Goal: Task Accomplishment & Management: Manage account settings

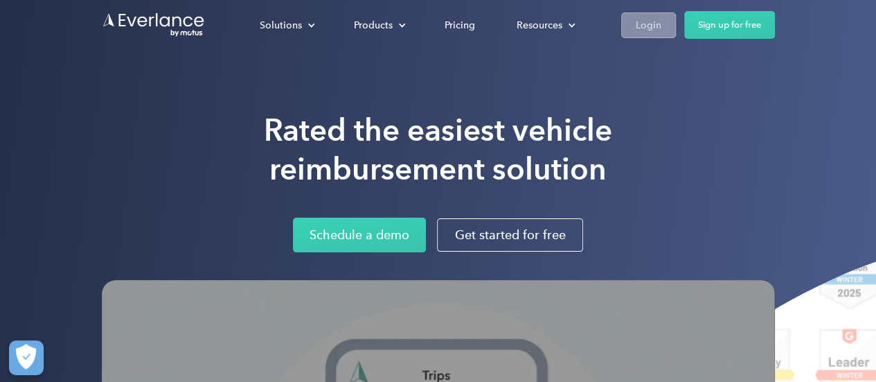
click at [643, 35] on link "Login" at bounding box center [648, 25] width 55 height 26
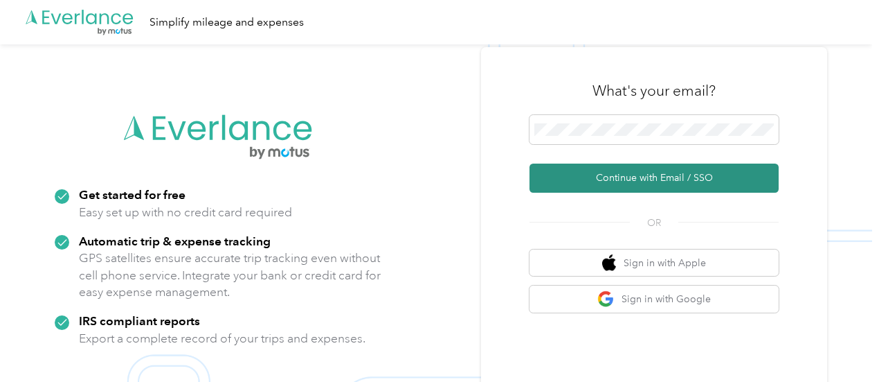
click at [614, 181] on button "Continue with Email / SSO" at bounding box center [654, 177] width 249 height 29
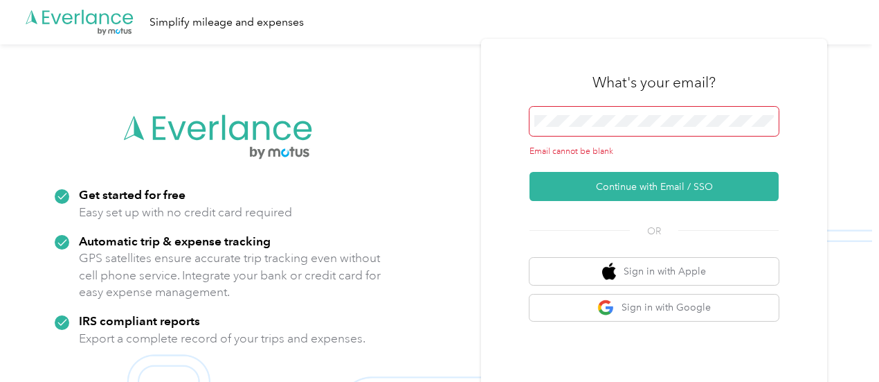
click at [576, 131] on span at bounding box center [654, 121] width 249 height 29
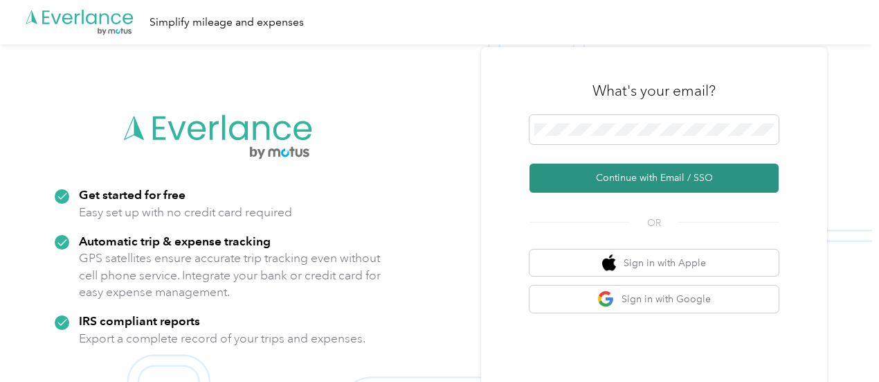
click at [627, 182] on button "Continue with Email / SSO" at bounding box center [654, 177] width 249 height 29
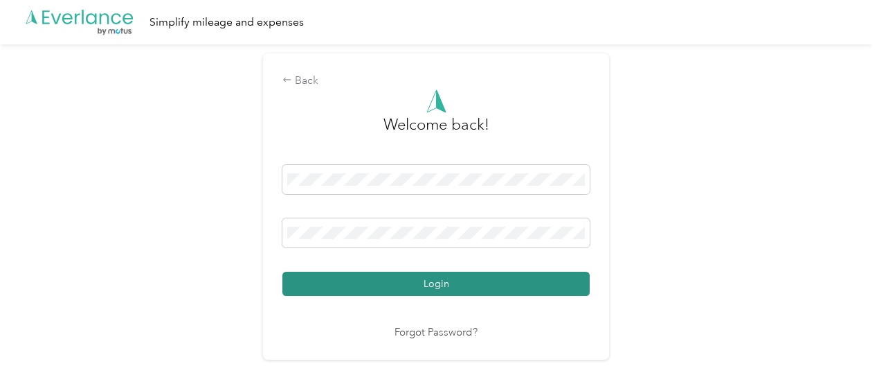
click at [432, 279] on button "Login" at bounding box center [436, 283] width 307 height 24
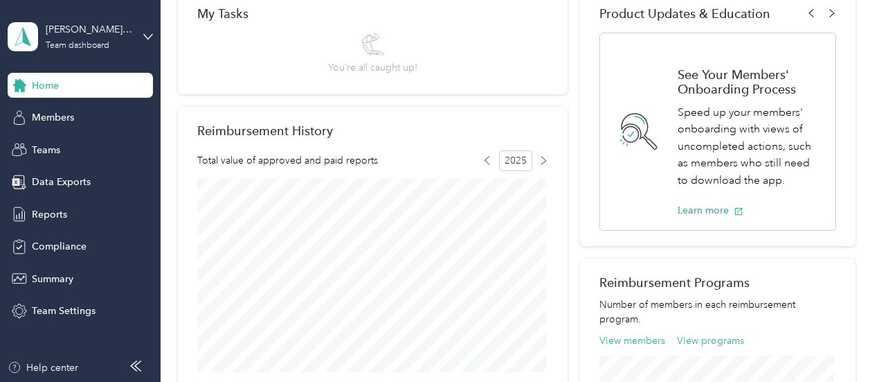
scroll to position [240, 0]
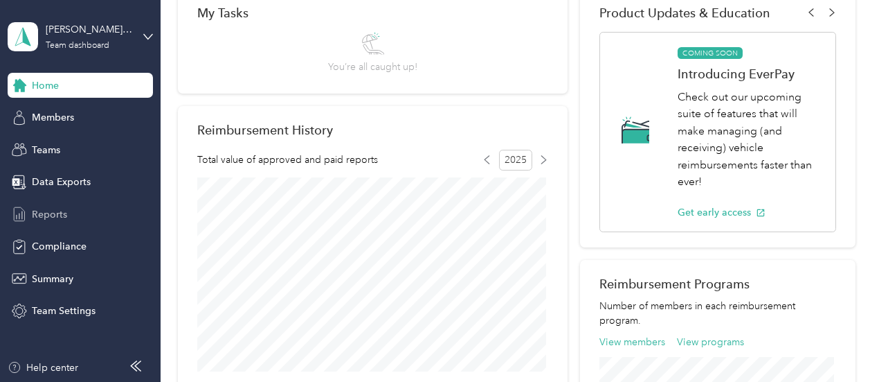
click at [44, 217] on span "Reports" at bounding box center [49, 214] width 35 height 15
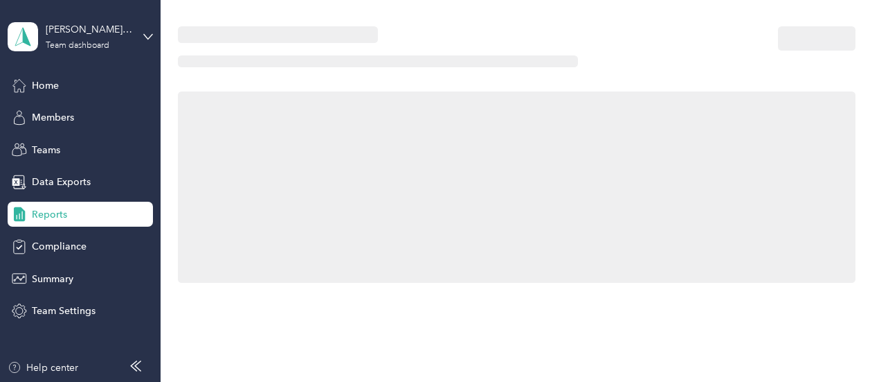
scroll to position [240, 0]
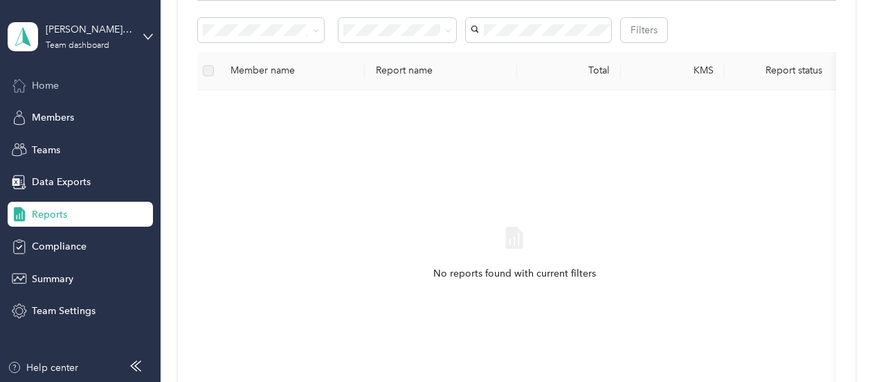
click at [46, 85] on span "Home" at bounding box center [45, 85] width 27 height 15
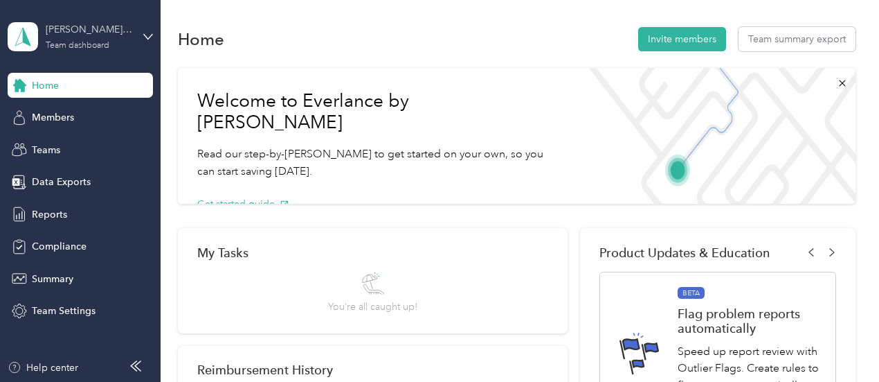
click at [91, 31] on div "[PERSON_NAME] Whirlpool" at bounding box center [89, 29] width 87 height 15
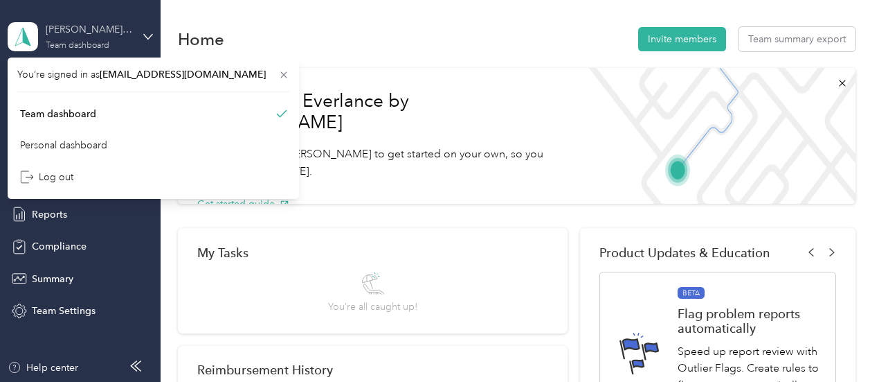
click at [91, 31] on div "[PERSON_NAME] Whirlpool" at bounding box center [89, 29] width 87 height 15
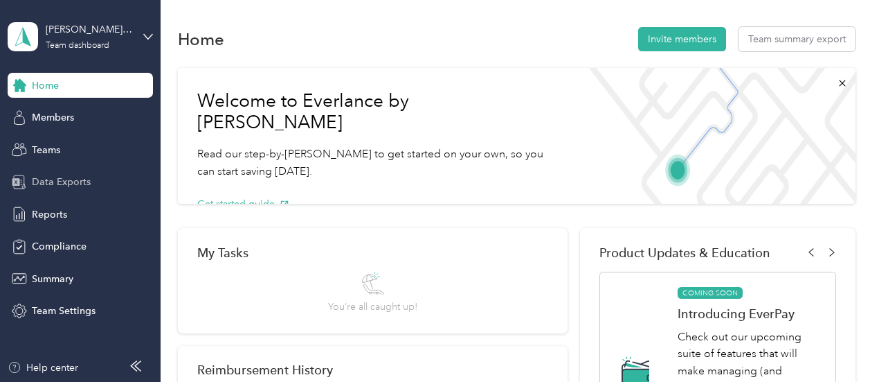
click at [55, 177] on span "Data Exports" at bounding box center [61, 181] width 59 height 15
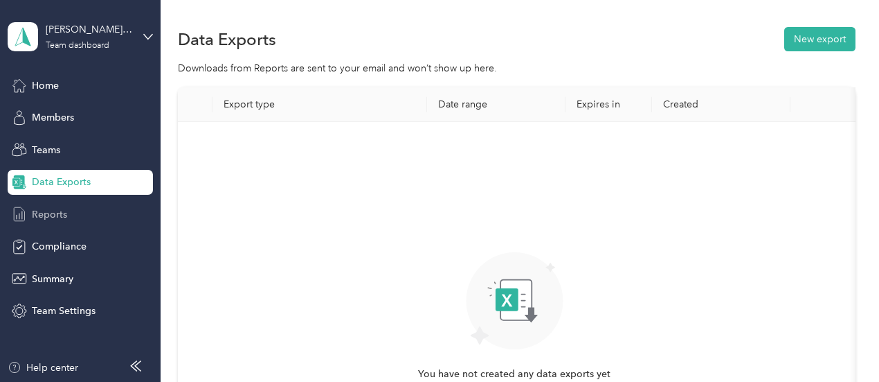
click at [44, 211] on span "Reports" at bounding box center [49, 214] width 35 height 15
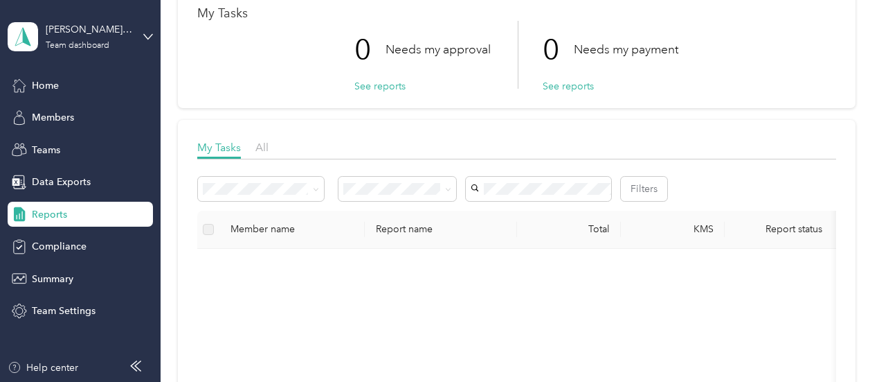
scroll to position [85, 0]
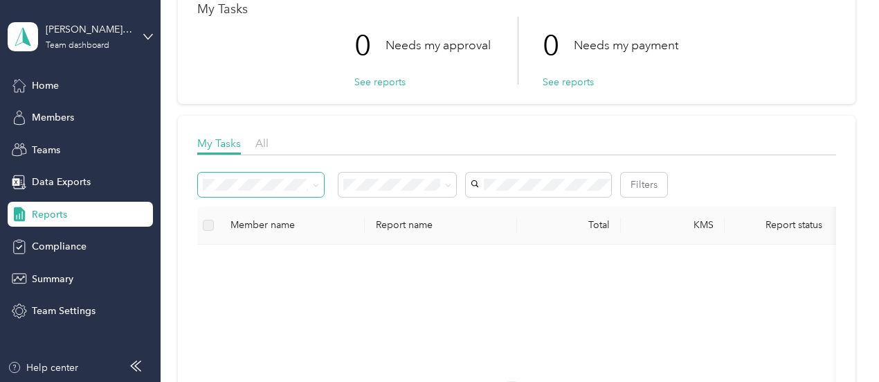
click at [316, 182] on icon at bounding box center [316, 185] width 6 height 6
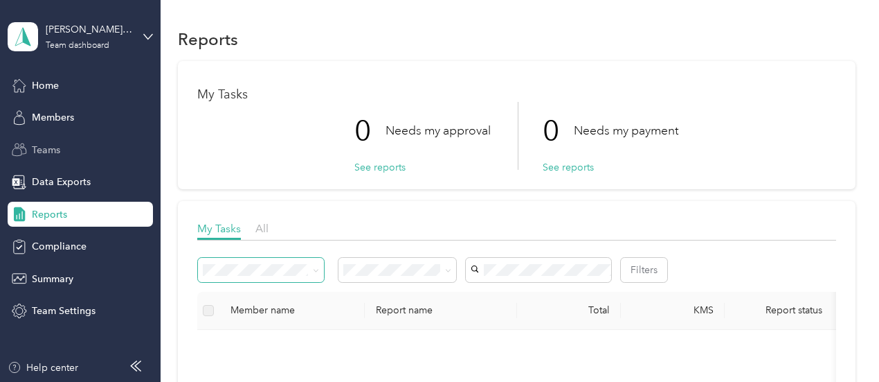
click at [40, 145] on span "Teams" at bounding box center [46, 150] width 28 height 15
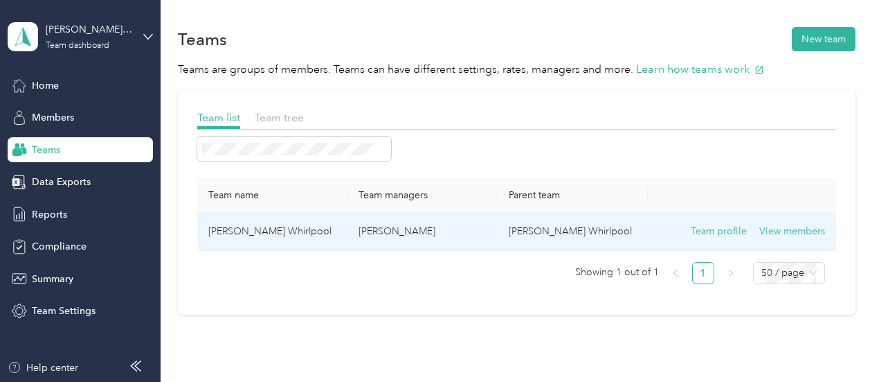
click at [286, 227] on td "[PERSON_NAME] Whirlpool" at bounding box center [272, 232] width 150 height 38
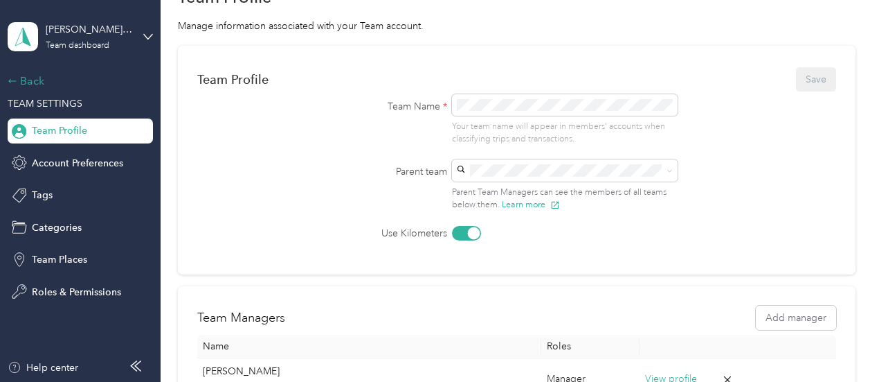
scroll to position [68, 0]
click at [35, 195] on span "Tags" at bounding box center [42, 195] width 21 height 15
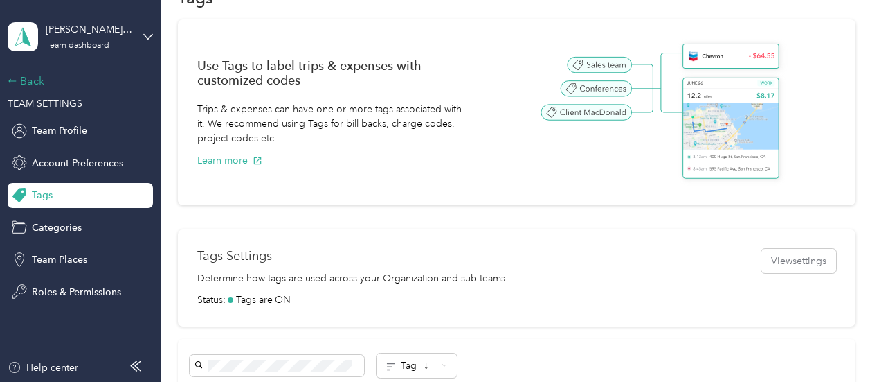
click at [17, 80] on icon at bounding box center [13, 81] width 10 height 10
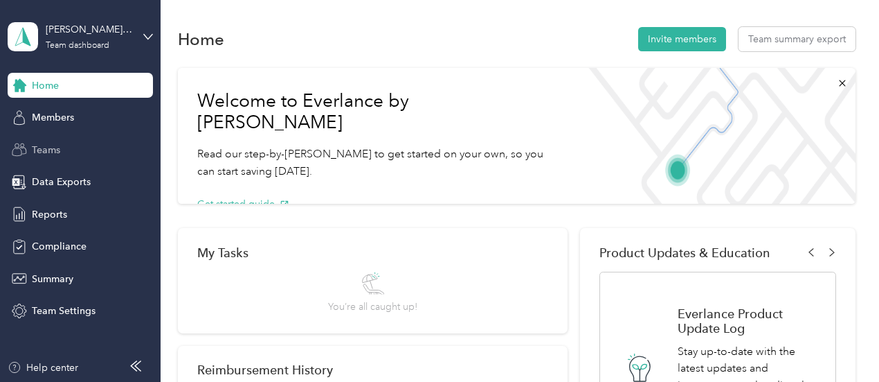
click at [44, 148] on span "Teams" at bounding box center [46, 150] width 28 height 15
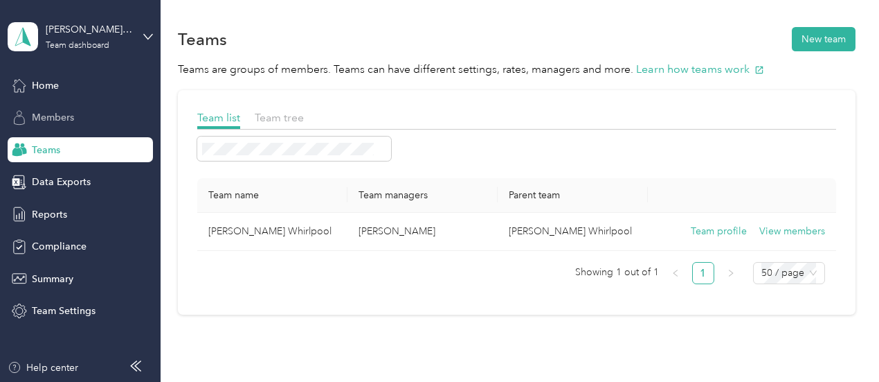
click at [54, 118] on span "Members" at bounding box center [53, 117] width 42 height 15
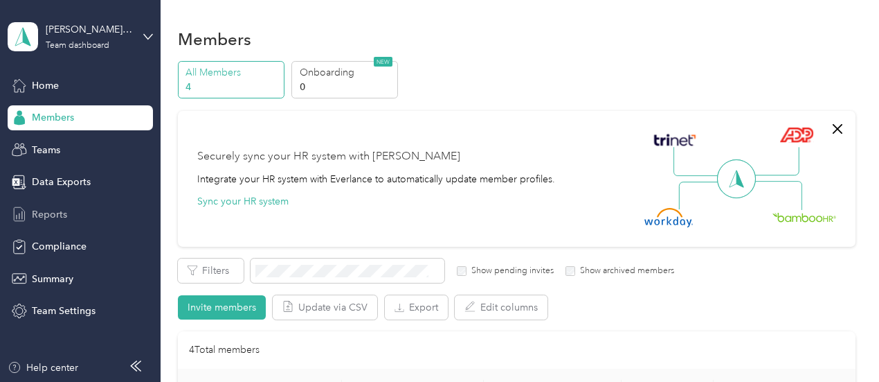
click at [43, 215] on span "Reports" at bounding box center [49, 214] width 35 height 15
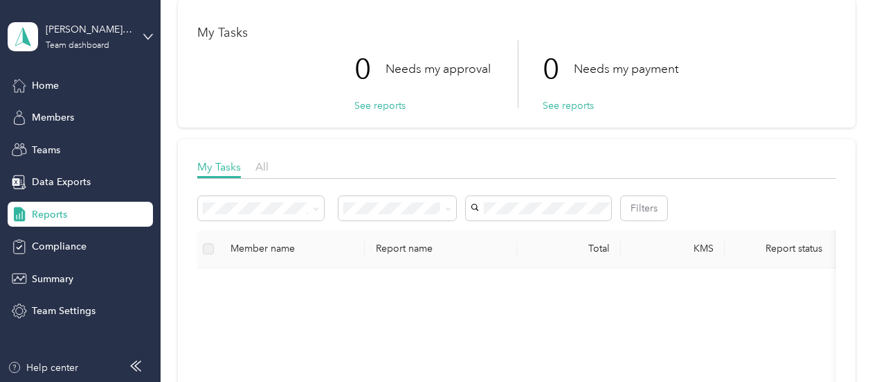
scroll to position [62, 0]
click at [48, 89] on span "Home" at bounding box center [45, 85] width 27 height 15
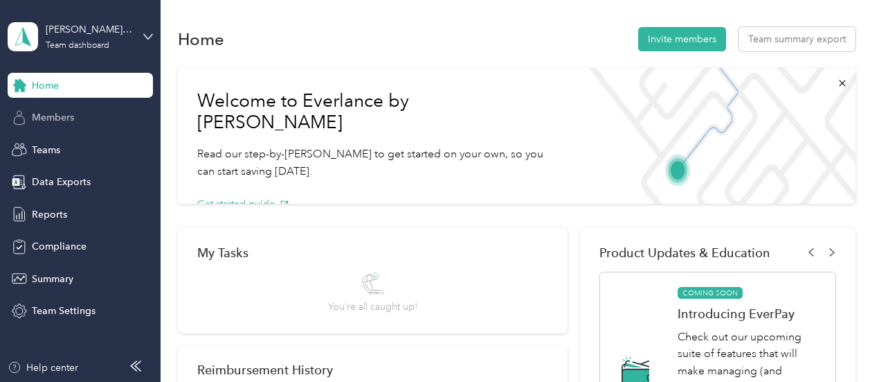
click at [59, 118] on span "Members" at bounding box center [53, 117] width 42 height 15
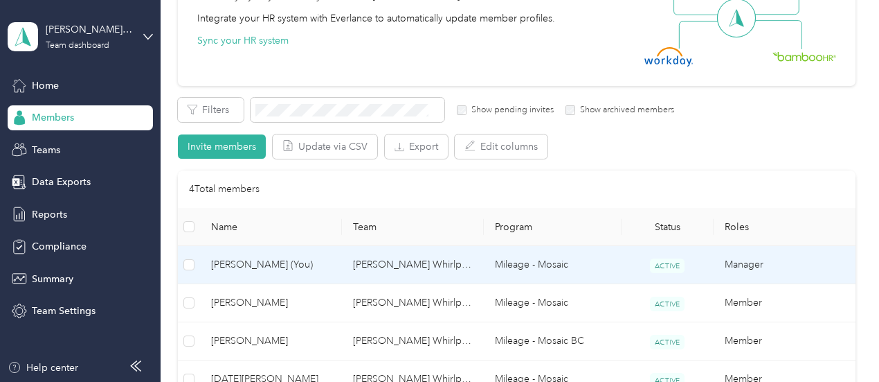
scroll to position [229, 0]
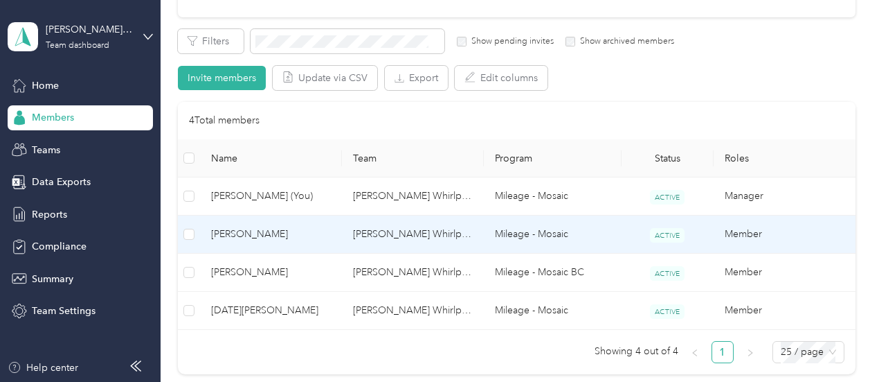
click at [248, 232] on span "[PERSON_NAME]" at bounding box center [271, 233] width 120 height 15
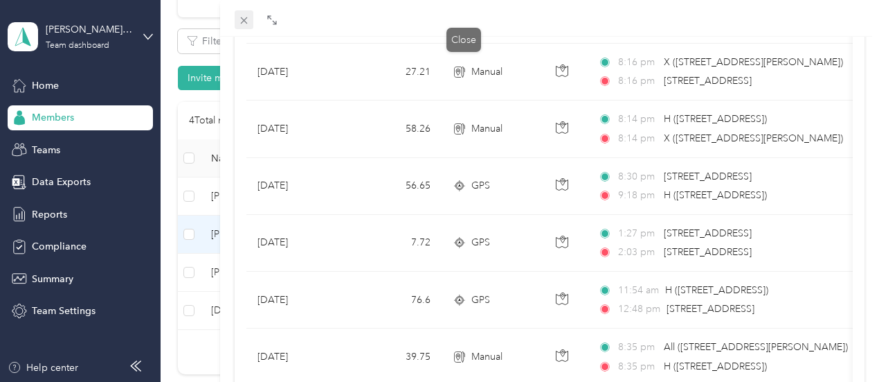
click at [250, 21] on icon at bounding box center [244, 21] width 12 height 12
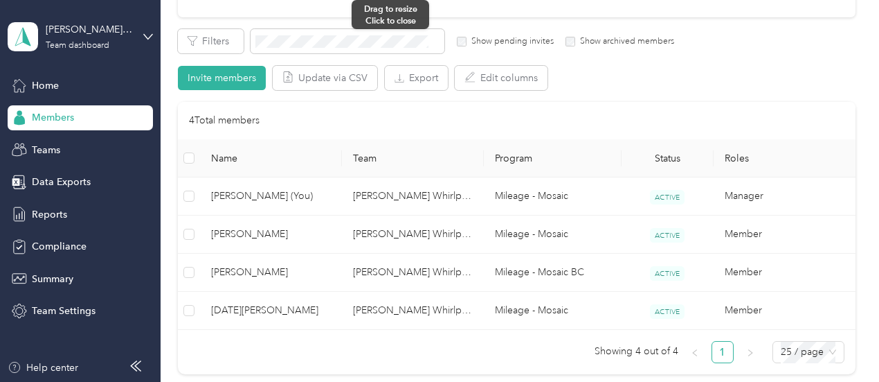
scroll to position [326, 0]
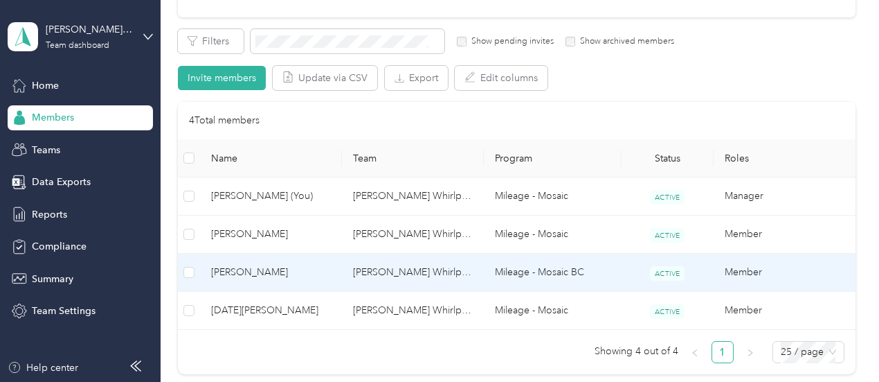
click at [384, 269] on td "[PERSON_NAME] Whirlpool" at bounding box center [413, 272] width 142 height 38
click at [384, 381] on div "Drag to resize Click to close Loading member data" at bounding box center [436, 382] width 872 height 0
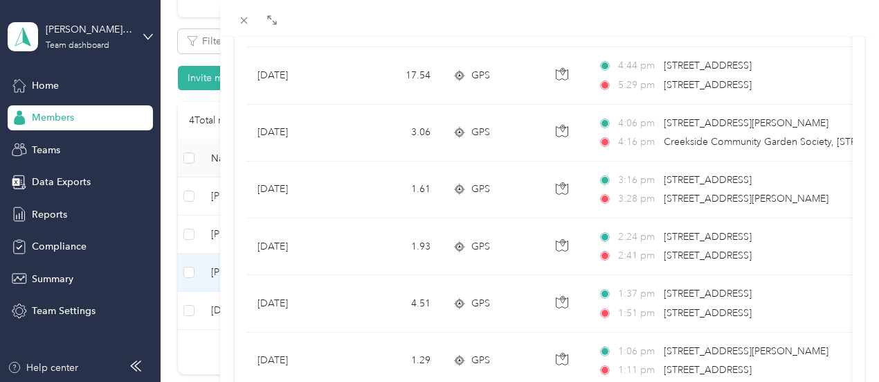
scroll to position [1149, 0]
click at [233, 307] on div "[PERSON_NAME] Archive Trips Expenses Reports Member info Program Commute Rates …" at bounding box center [439, 191] width 879 height 382
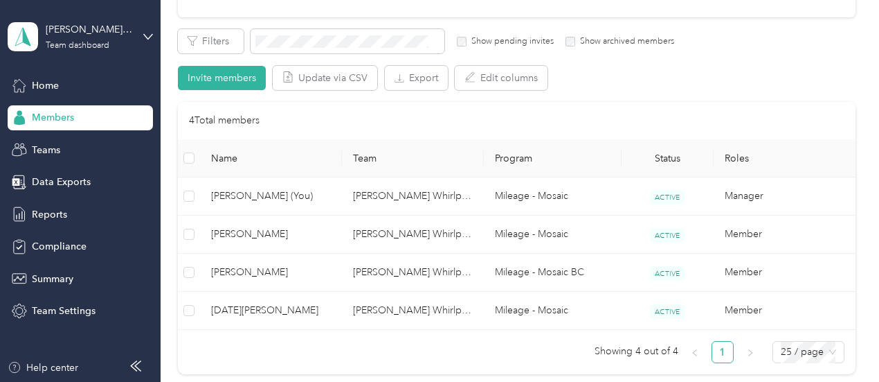
scroll to position [326, 0]
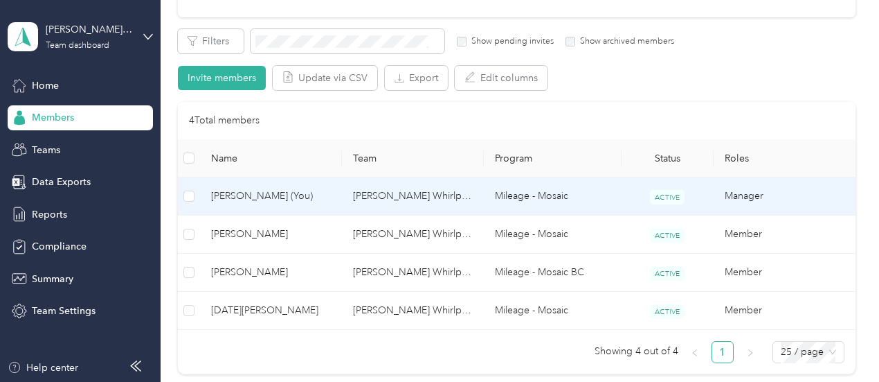
click at [256, 199] on span "[PERSON_NAME] (You)" at bounding box center [271, 195] width 120 height 15
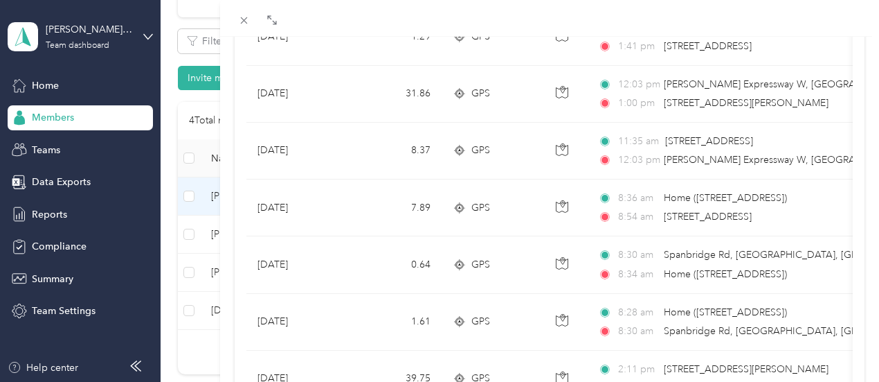
scroll to position [1392, 0]
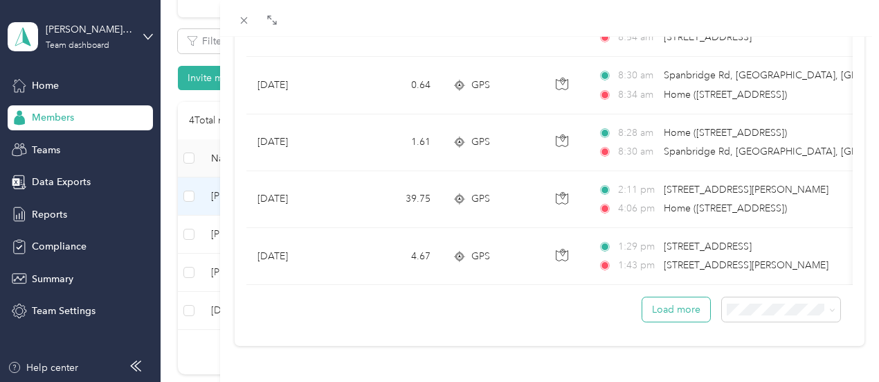
click at [665, 297] on button "Load more" at bounding box center [677, 309] width 68 height 24
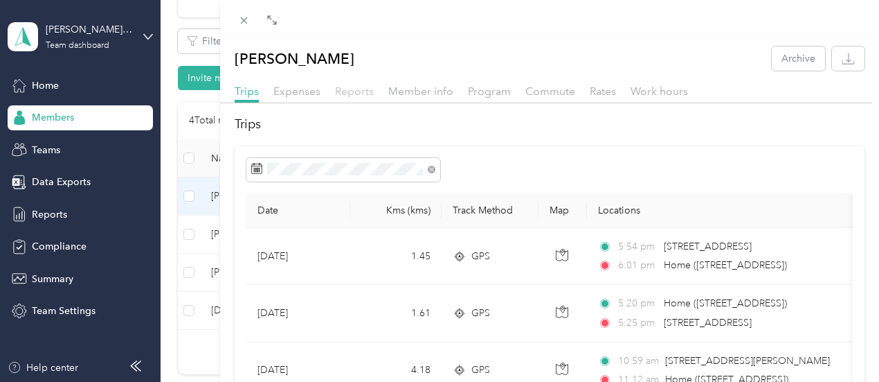
scroll to position [0, 0]
click at [374, 93] on span "Reports" at bounding box center [354, 90] width 39 height 13
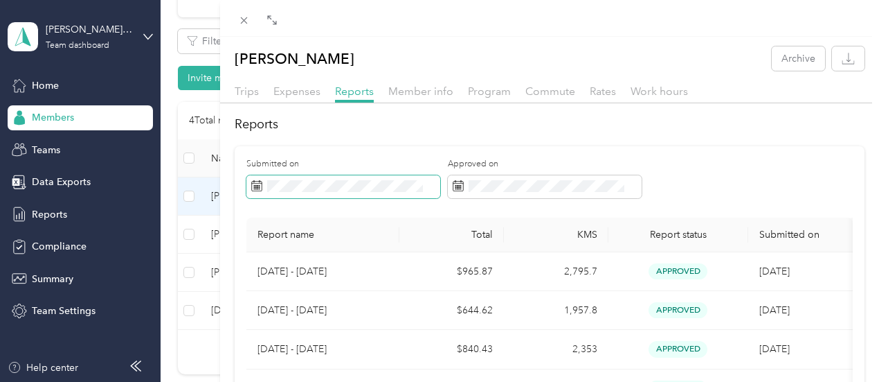
click at [440, 189] on span at bounding box center [344, 187] width 194 height 24
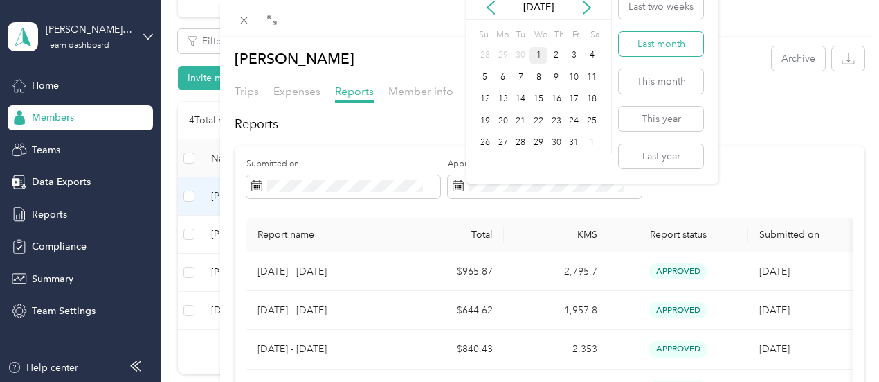
click at [668, 46] on button "Last month" at bounding box center [661, 44] width 84 height 24
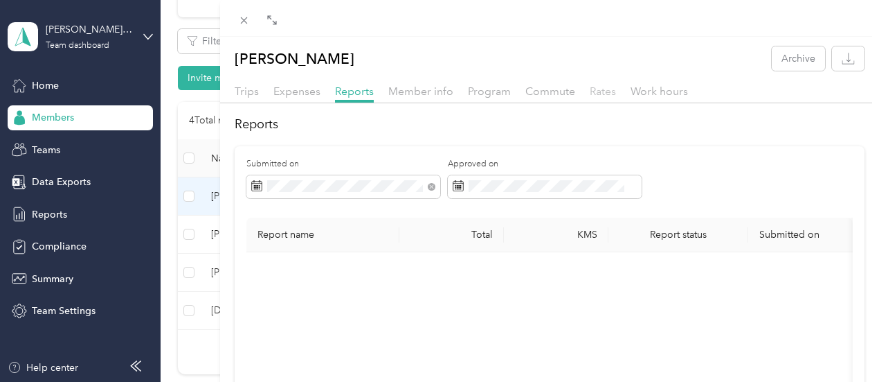
click at [616, 88] on span "Rates" at bounding box center [603, 90] width 26 height 13
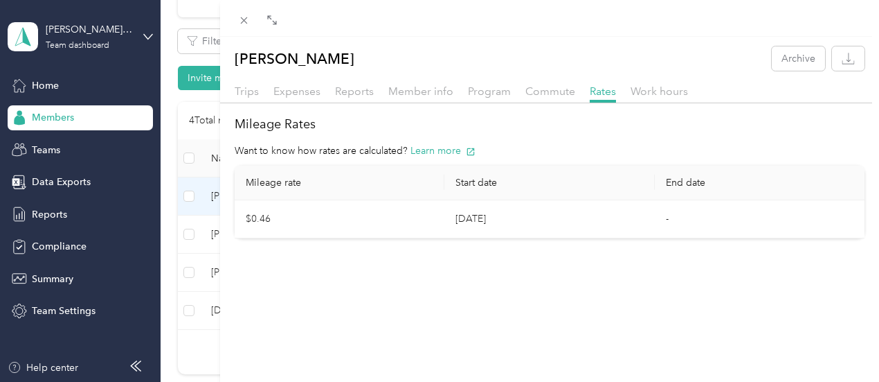
click at [445, 229] on td "$0.46" at bounding box center [340, 219] width 211 height 38
click at [688, 89] on span "Work hours" at bounding box center [659, 90] width 57 height 13
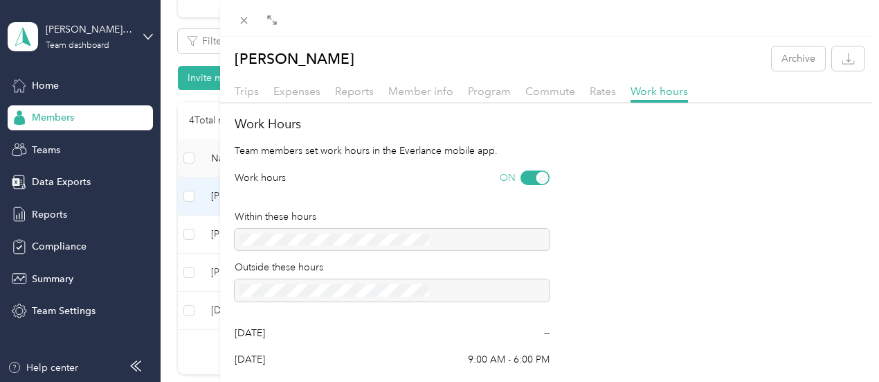
click at [158, 337] on div "[PERSON_NAME] Archive Trips Expenses Reports Member info Program Commute Rates …" at bounding box center [439, 191] width 879 height 382
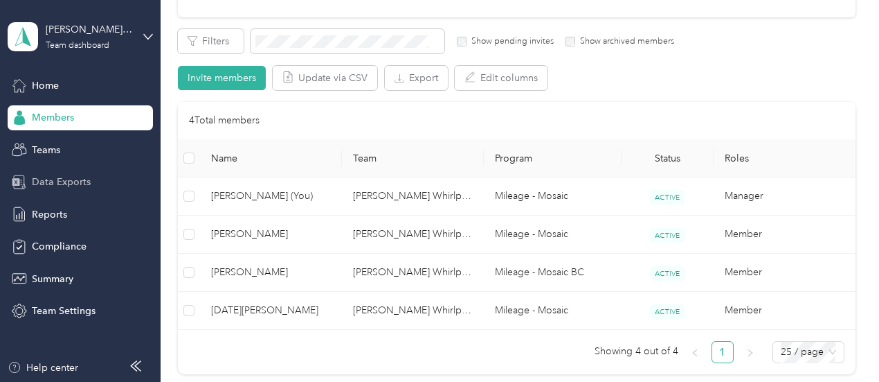
click at [48, 181] on span "Data Exports" at bounding box center [61, 181] width 59 height 15
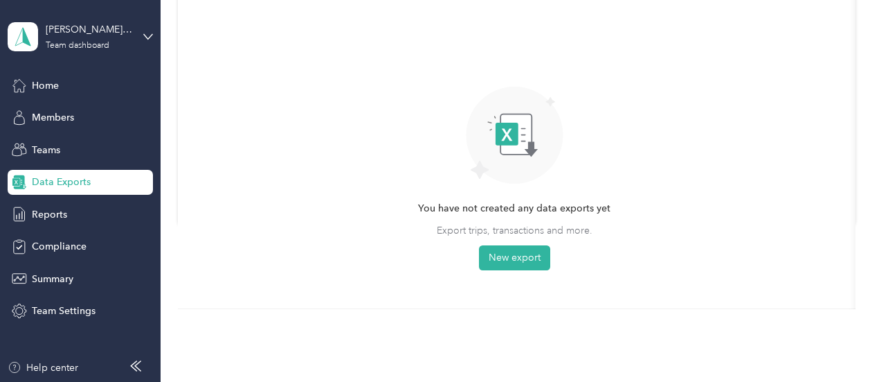
scroll to position [202, 0]
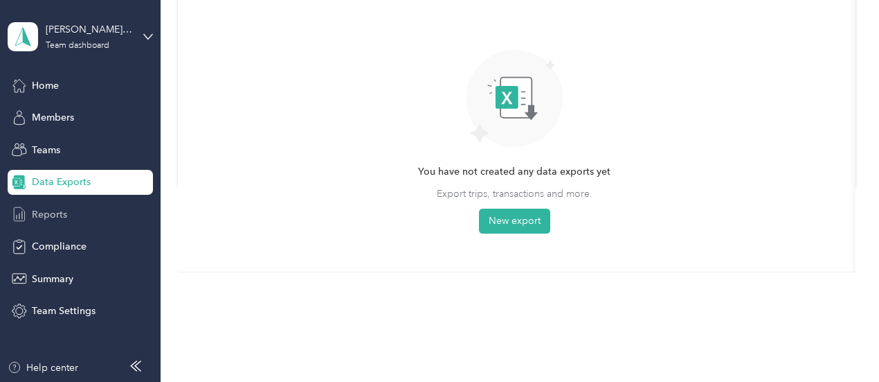
click at [53, 217] on span "Reports" at bounding box center [49, 214] width 35 height 15
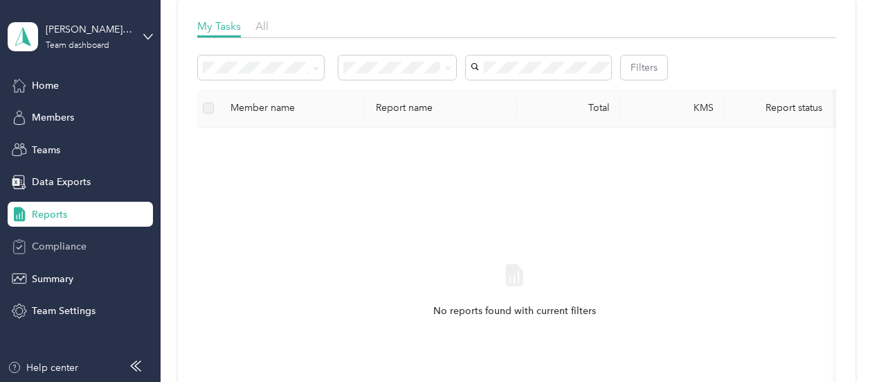
click at [57, 250] on span "Compliance" at bounding box center [59, 246] width 55 height 15
